Goal: Information Seeking & Learning: Learn about a topic

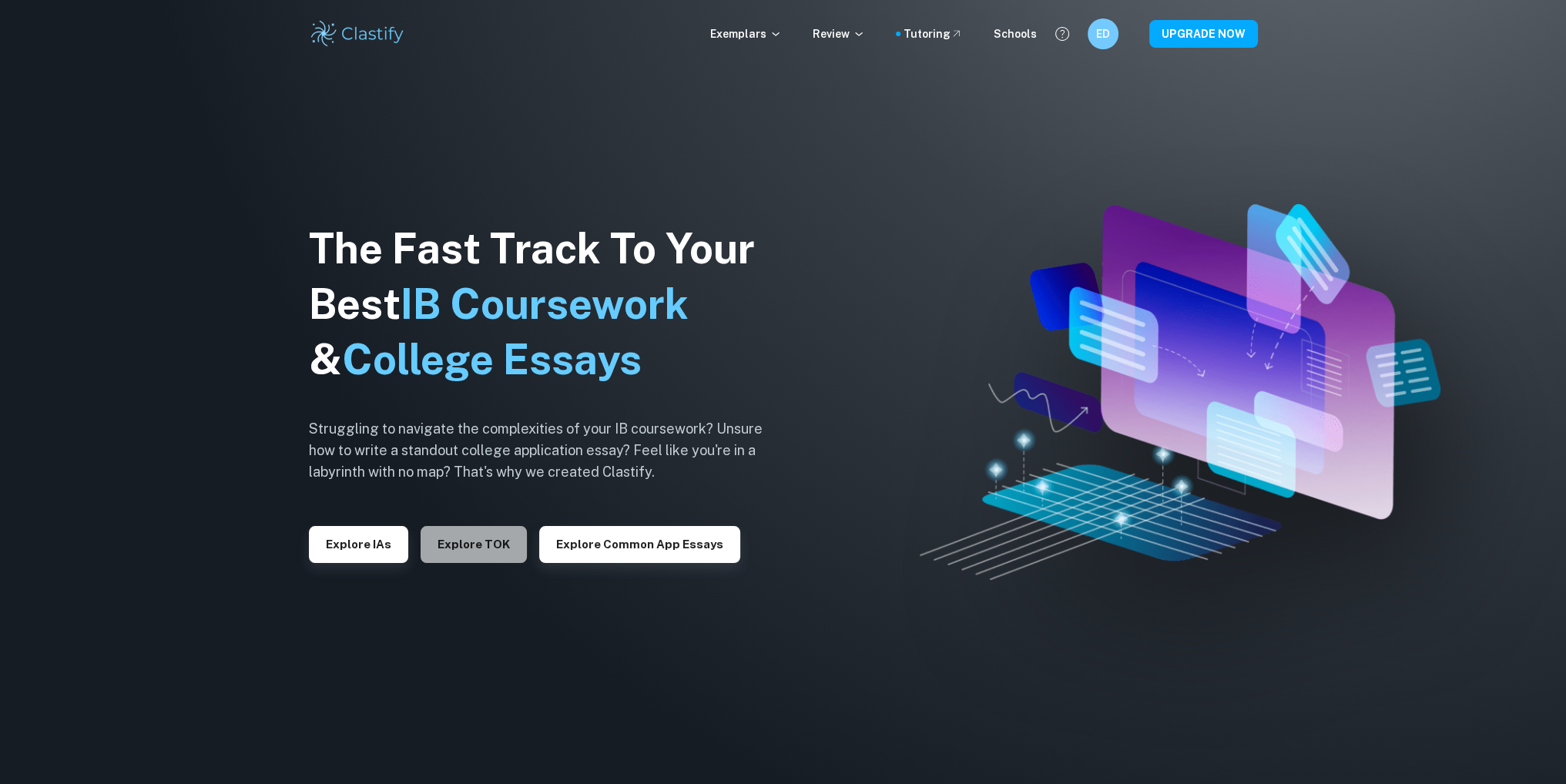
click at [475, 541] on button "Explore TOK" at bounding box center [474, 544] width 106 height 37
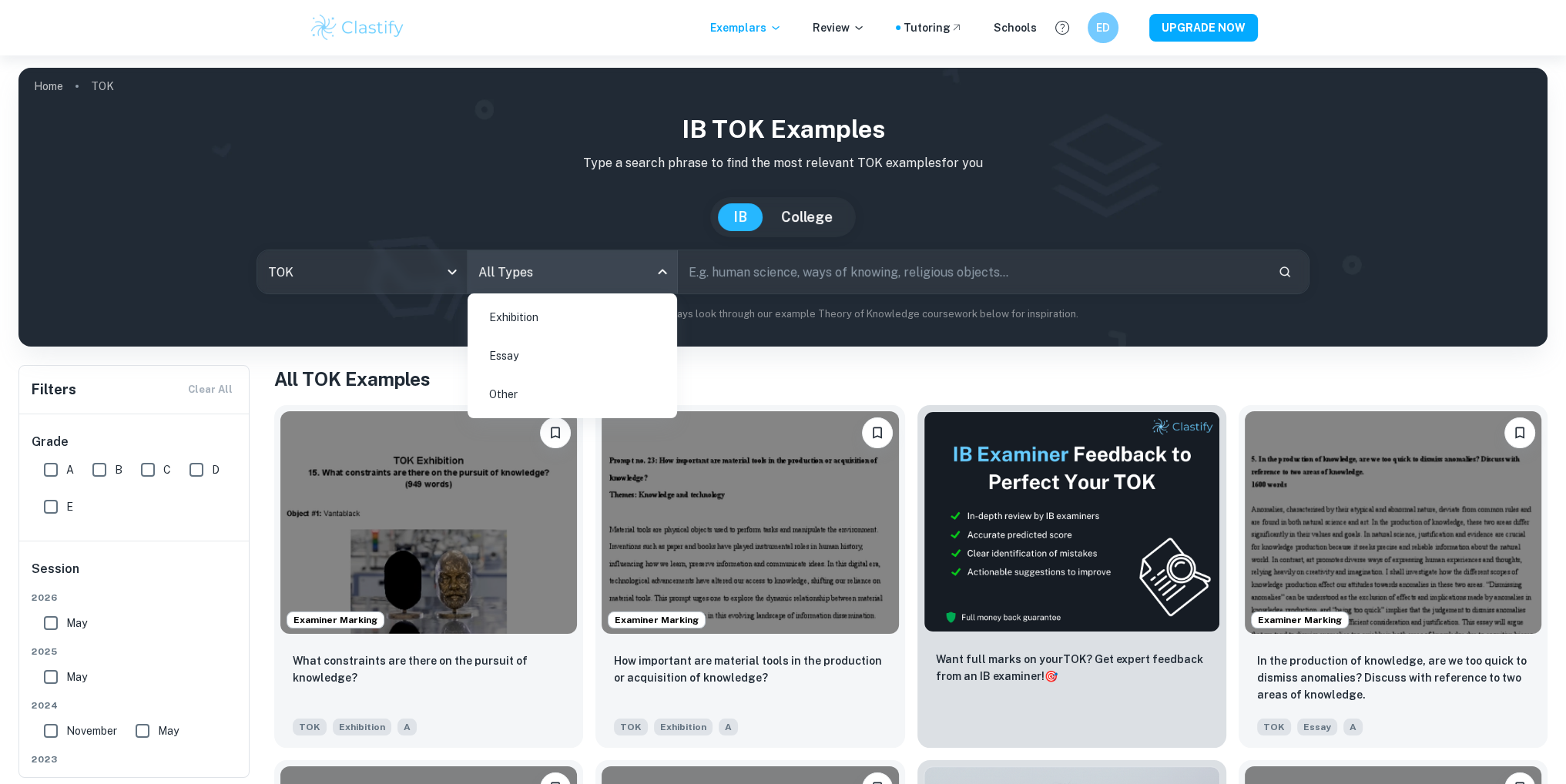
click at [551, 275] on body "We value your privacy We use cookies to enhance your browsing experience, serve…" at bounding box center [783, 448] width 1566 height 784
click at [515, 347] on li "Essay" at bounding box center [573, 356] width 198 height 35
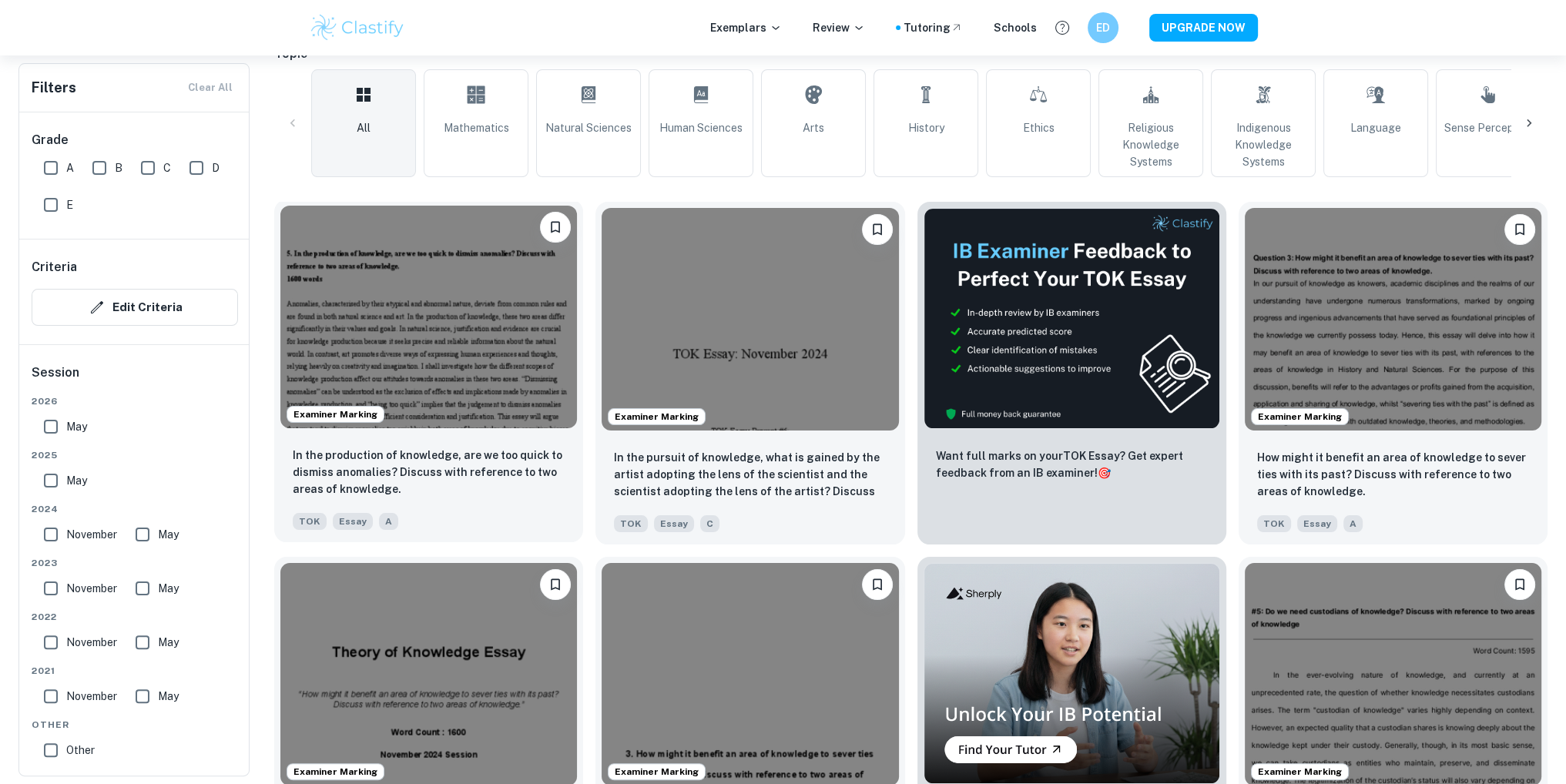
scroll to position [385, 0]
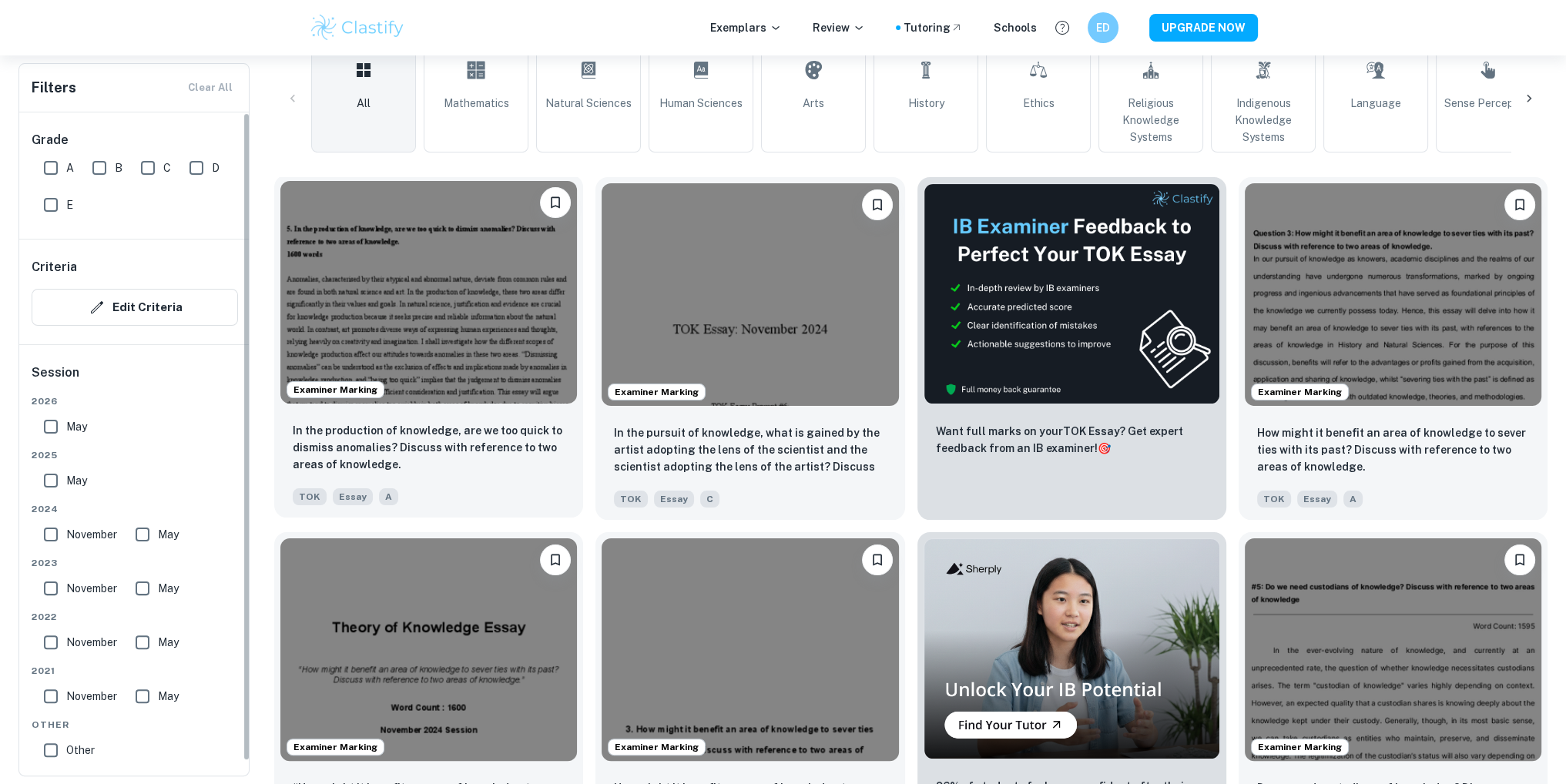
click at [476, 327] on img at bounding box center [428, 292] width 296 height 222
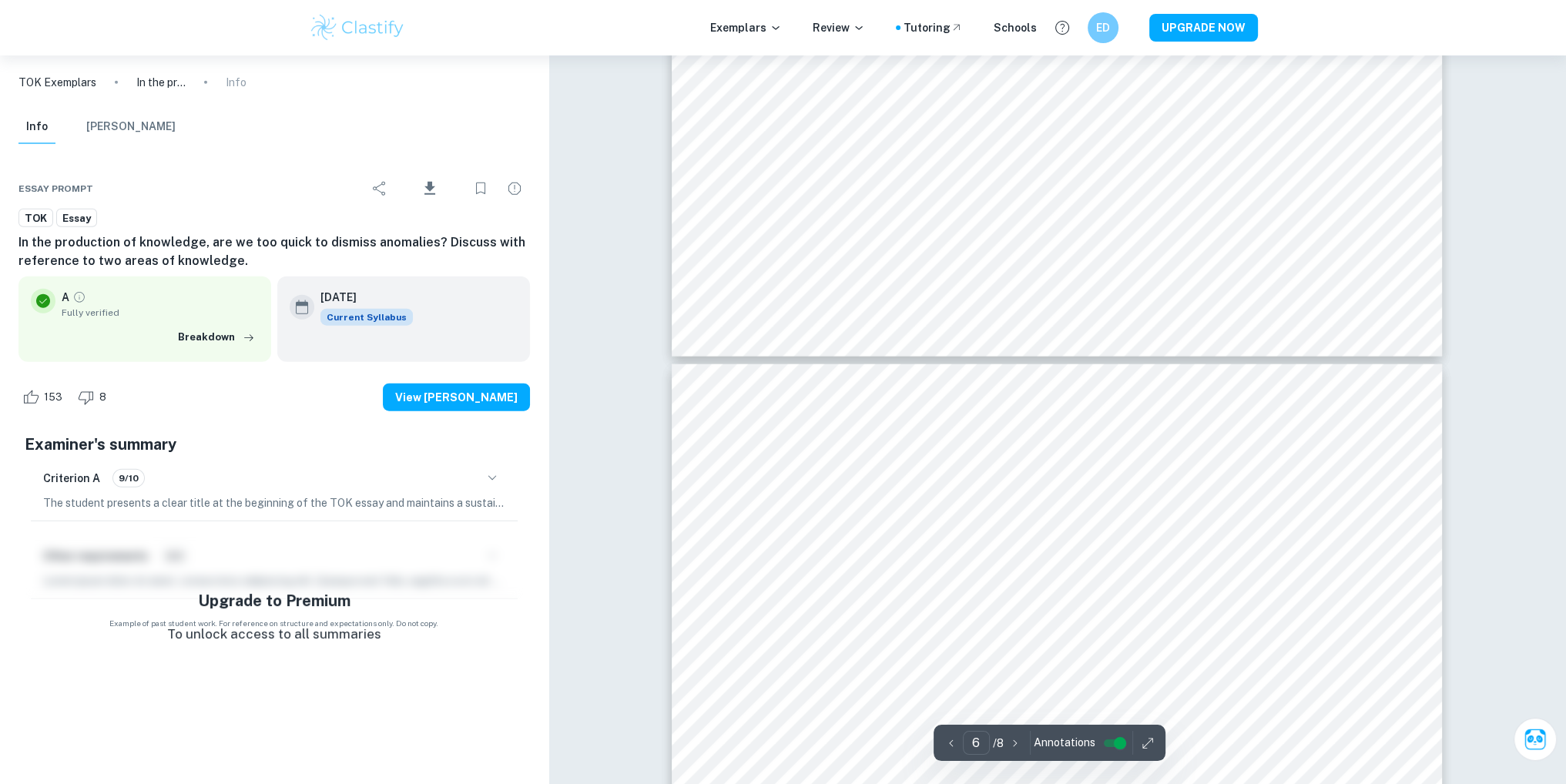
type input "5"
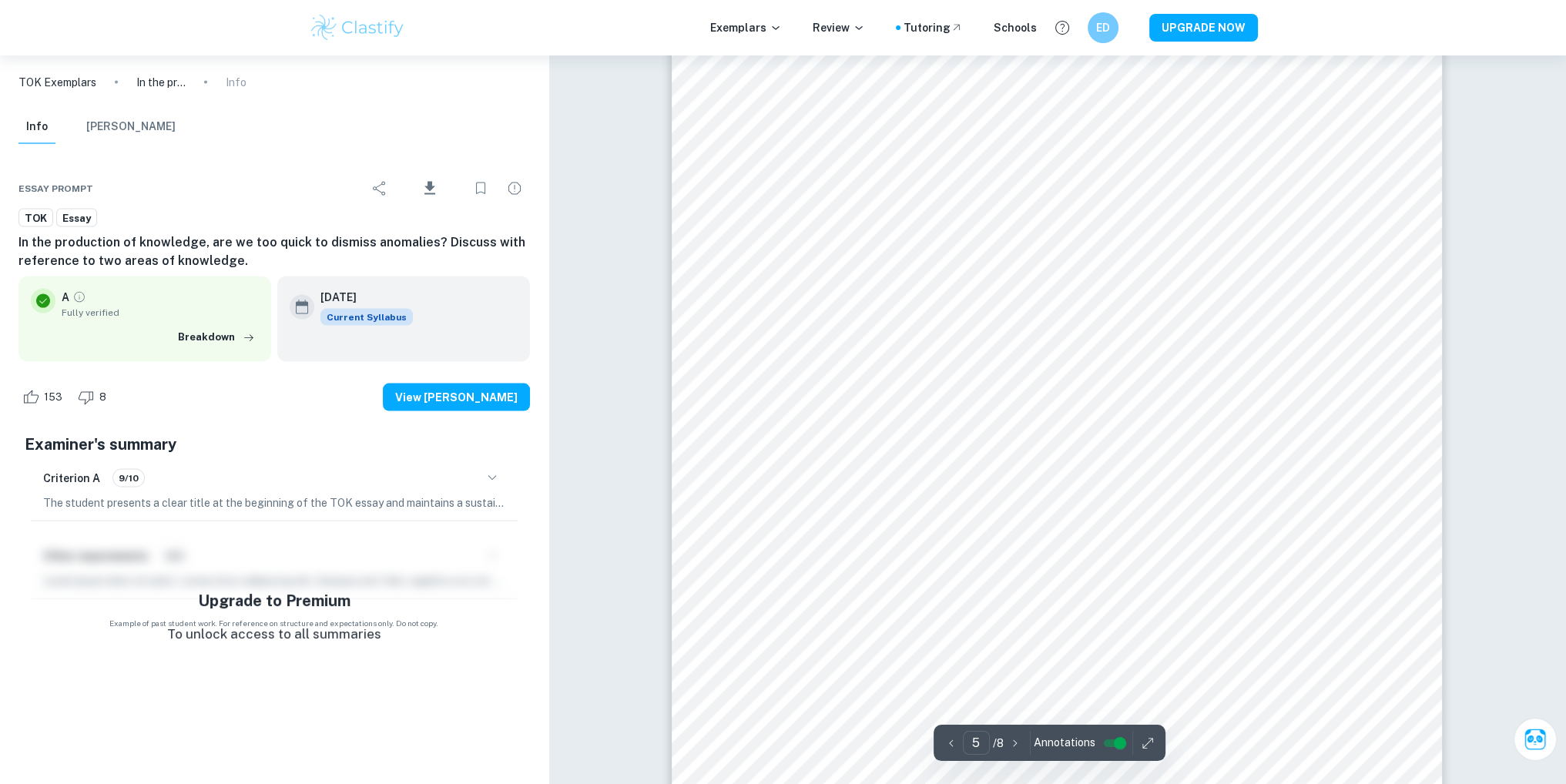
scroll to position [4070, 0]
